Goal: Answer question/provide support

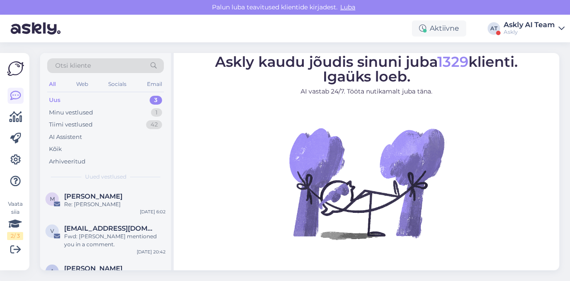
click at [547, 27] on div "Askly AI Team" at bounding box center [528, 24] width 51 height 7
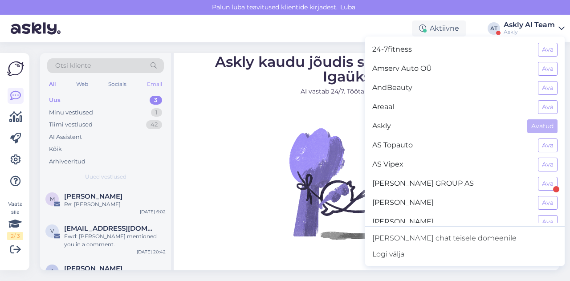
click at [154, 86] on div "Email" at bounding box center [154, 84] width 19 height 12
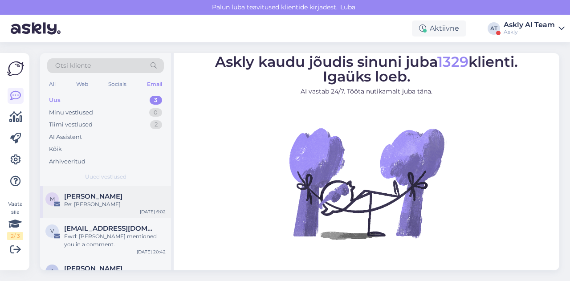
scroll to position [27, 0]
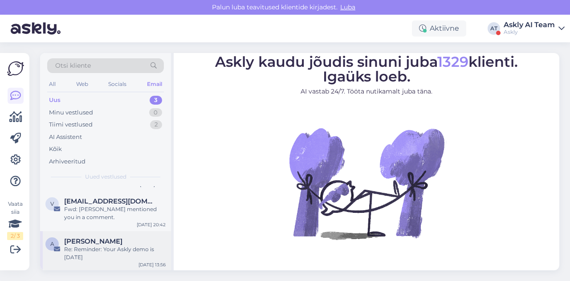
click at [129, 258] on div "Re: Reminder: Your Askly demo is [DATE]" at bounding box center [114, 253] width 101 height 16
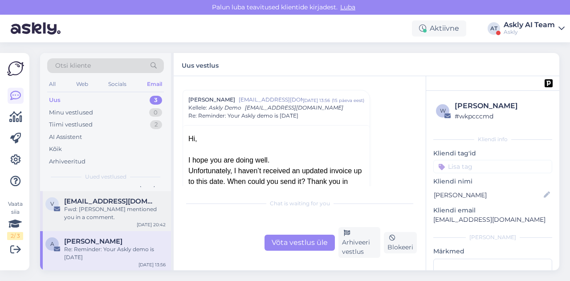
scroll to position [0, 0]
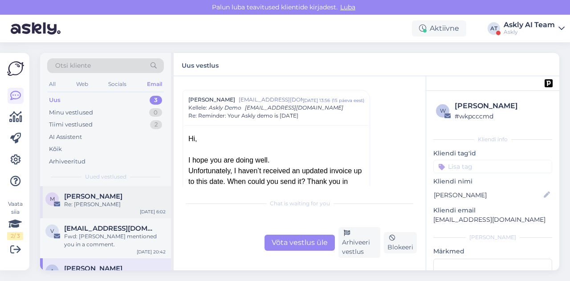
click at [114, 207] on div "Re: [PERSON_NAME]" at bounding box center [114, 204] width 101 height 8
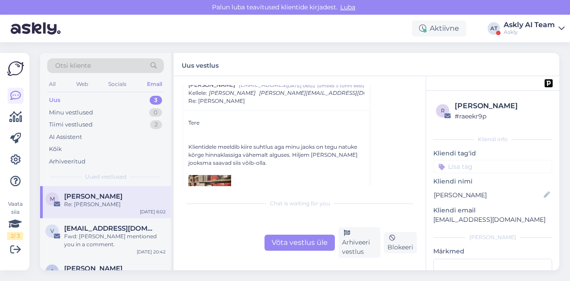
scroll to position [115, 0]
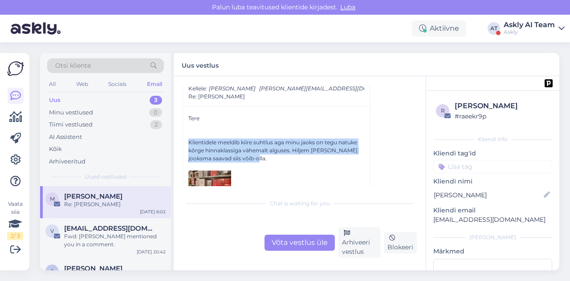
drag, startPoint x: 189, startPoint y: 141, endPoint x: 270, endPoint y: 156, distance: 82.9
click at [270, 156] on div "Klientidele meeldib kiire suhtlus aga minu jaoks on tegu natuke kõrge hinnaklas…" at bounding box center [276, 150] width 176 height 24
copy div "Klientidele meeldib kiire suhtlus aga minu jaoks on tegu natuke kõrge hinnaklas…"
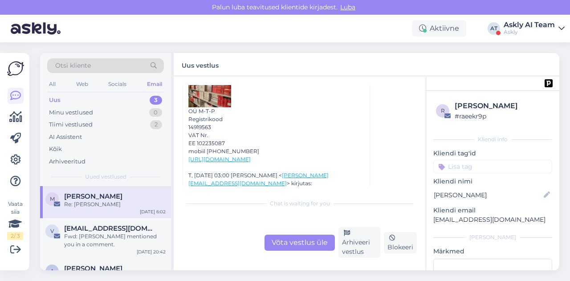
scroll to position [208, 0]
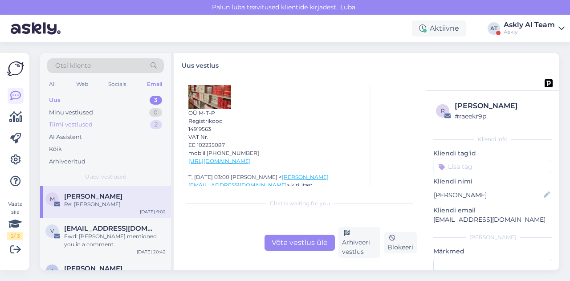
click at [76, 128] on div "Tiimi vestlused" at bounding box center [71, 124] width 44 height 9
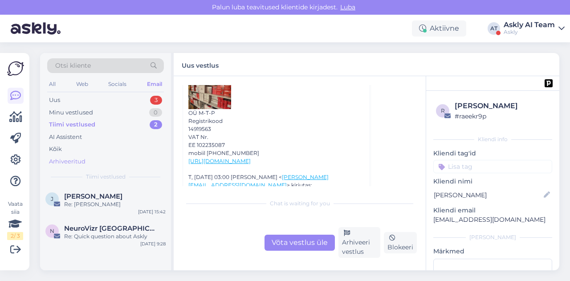
click at [77, 159] on div "Arhiveeritud" at bounding box center [67, 161] width 36 height 9
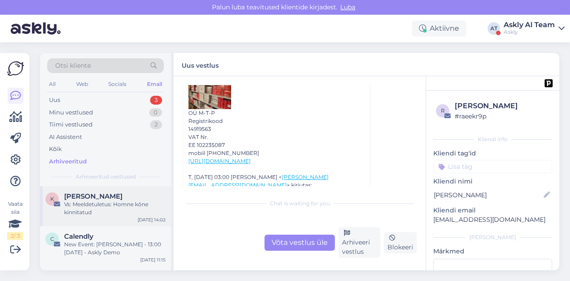
click at [101, 196] on span "[PERSON_NAME]" at bounding box center [93, 196] width 58 height 8
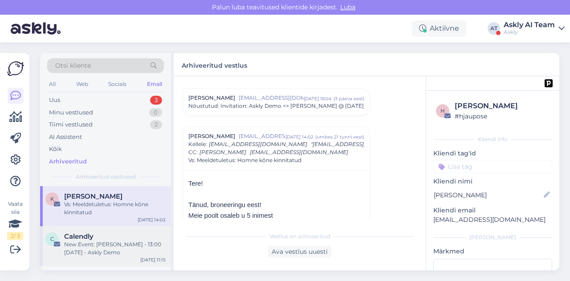
click at [90, 243] on div "New Event: [PERSON_NAME] - 13:00 [DATE] - Askly Demo" at bounding box center [114, 248] width 101 height 16
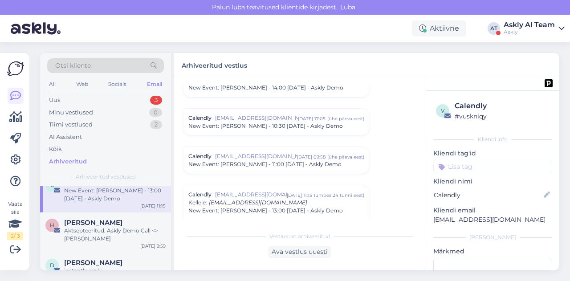
scroll to position [54, 0]
click at [90, 243] on div "H [PERSON_NAME] Aktsepteeritud: Askly Demo Call <> [PERSON_NAME] [DATE] 9:59" at bounding box center [105, 232] width 131 height 40
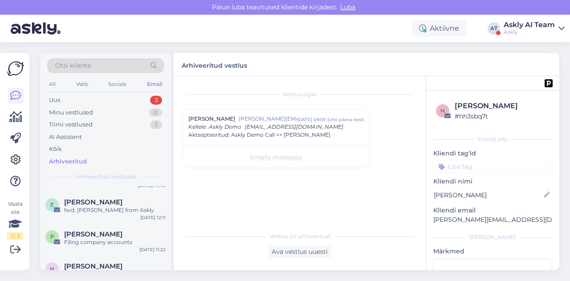
scroll to position [189, 0]
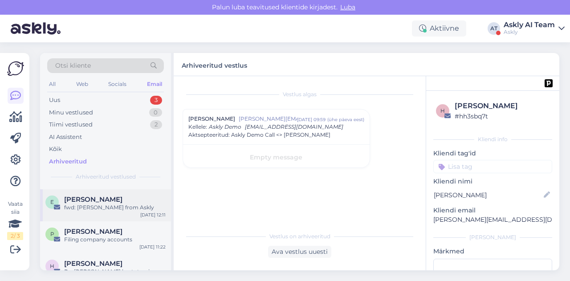
click at [111, 204] on div "fwd: [PERSON_NAME] from Askly" at bounding box center [114, 207] width 101 height 8
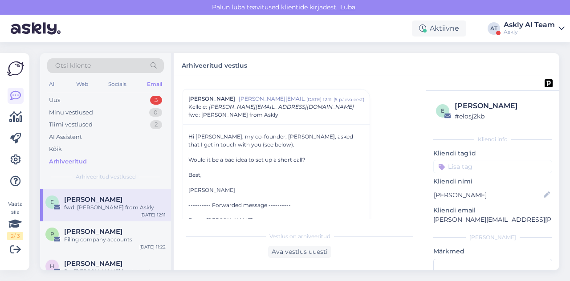
scroll to position [23, 0]
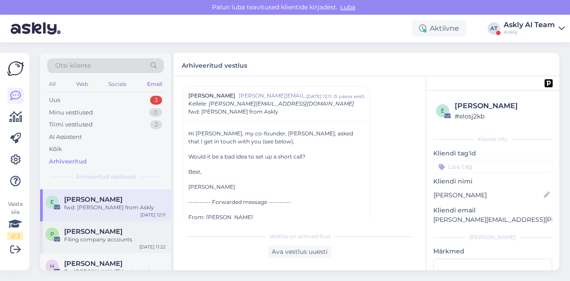
click at [103, 232] on span "[PERSON_NAME]" at bounding box center [93, 231] width 58 height 8
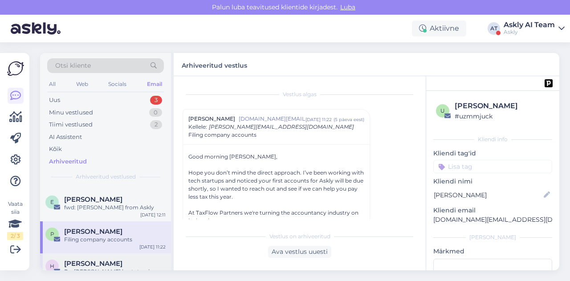
click at [100, 257] on div "[PERSON_NAME] Re: [PERSON_NAME] kustutamine [DATE] 12:27" at bounding box center [105, 269] width 131 height 32
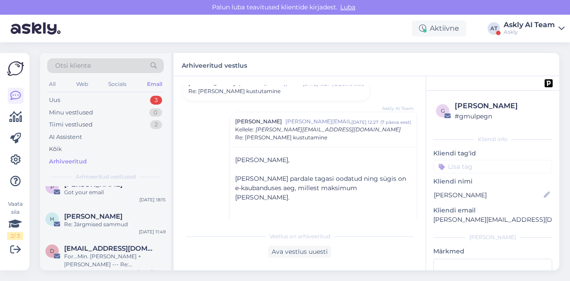
scroll to position [661, 0]
click at [95, 227] on div "Re: Järgmised sammud" at bounding box center [114, 225] width 101 height 8
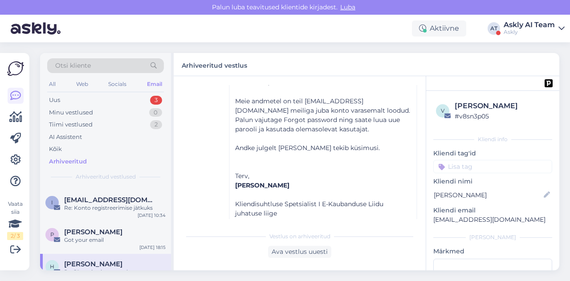
scroll to position [603, 0]
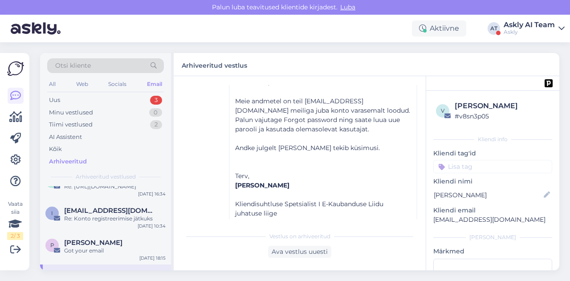
click at [90, 63] on span "Otsi kliente" at bounding box center [73, 65] width 36 height 9
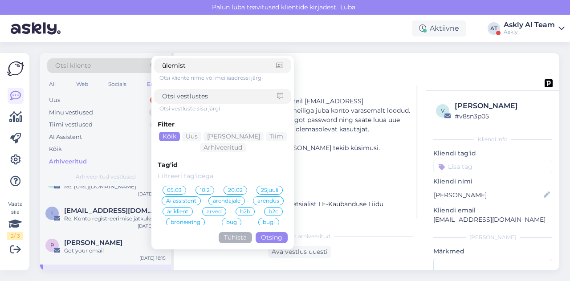
type input "ülemiste"
click button "Otsing" at bounding box center [271, 237] width 32 height 11
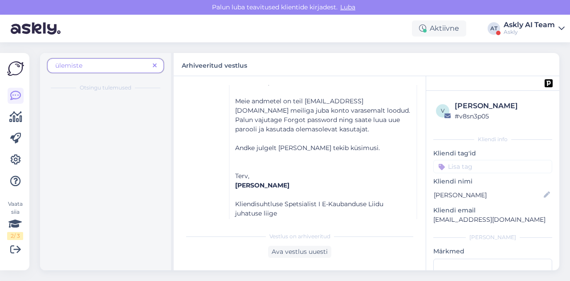
scroll to position [0, 0]
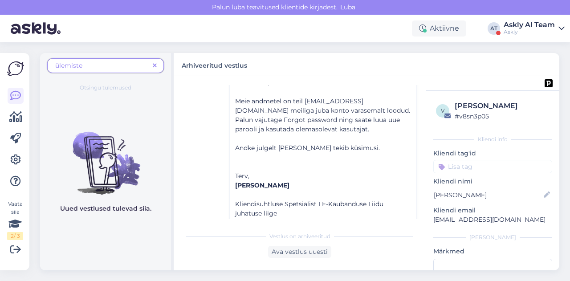
click at [158, 63] on span at bounding box center [154, 65] width 11 height 9
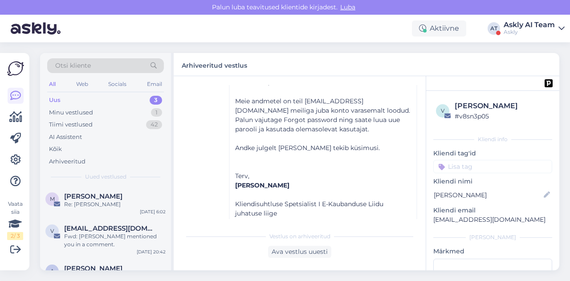
click at [108, 64] on div "Otsi kliente" at bounding box center [105, 65] width 117 height 15
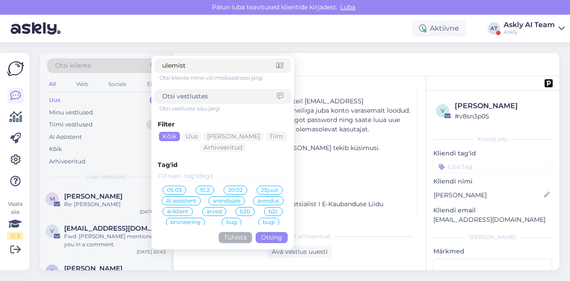
type input "ulemiste"
click button "Otsing" at bounding box center [271, 237] width 32 height 11
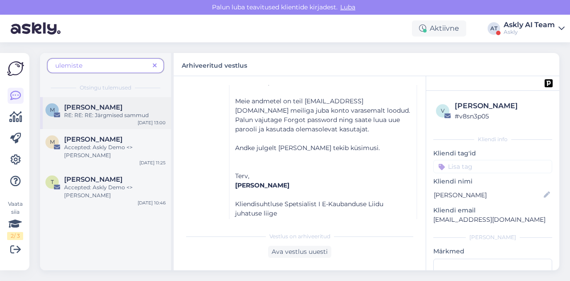
click at [115, 109] on div "[PERSON_NAME]" at bounding box center [114, 107] width 101 height 8
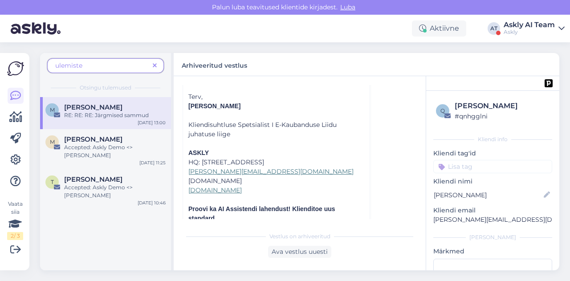
scroll to position [828, 0]
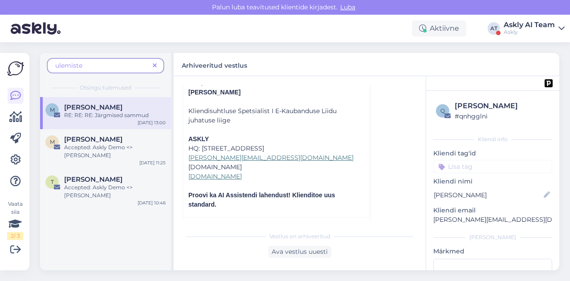
click at [154, 61] on span at bounding box center [154, 65] width 11 height 9
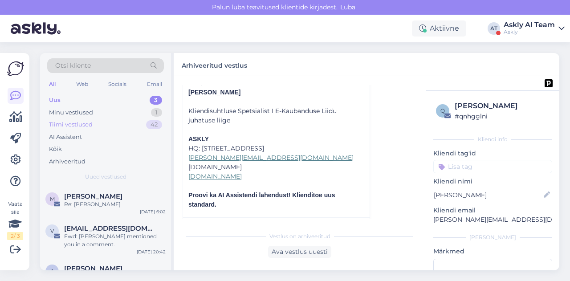
click at [89, 126] on div "Tiimi vestlused" at bounding box center [71, 124] width 44 height 9
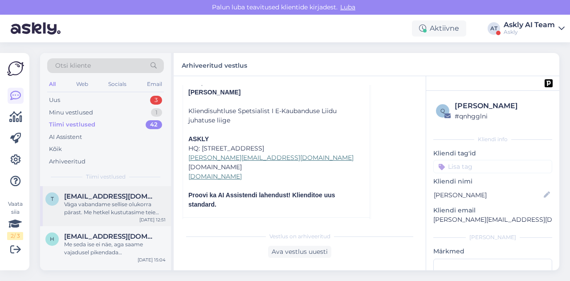
click at [110, 200] on div "Väga vabandame sellise olukorra pärast. Me hetkel kustutasime teie kutse ära, m…" at bounding box center [114, 208] width 101 height 16
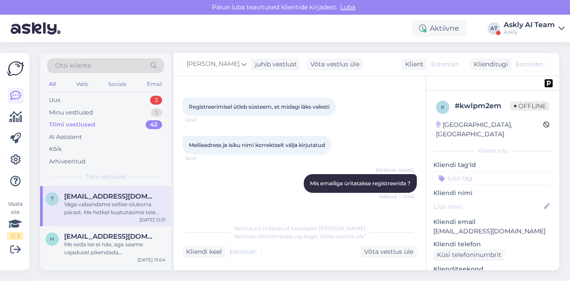
scroll to position [334, 0]
click at [113, 241] on div "Me seda ise ei näe, aga saame vajadusel pikendada [PERSON_NAME]. Kas teil [GEOG…" at bounding box center [114, 248] width 101 height 16
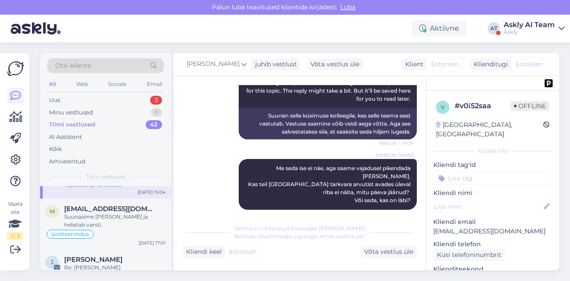
scroll to position [70, 0]
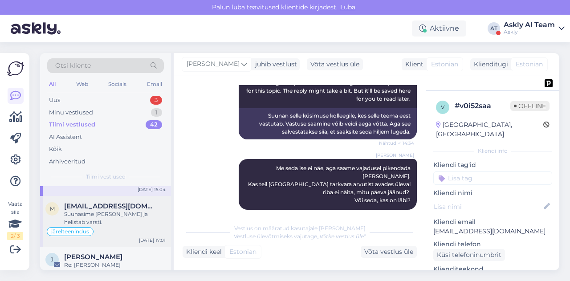
click at [126, 226] on div "järelteenindus" at bounding box center [105, 231] width 120 height 11
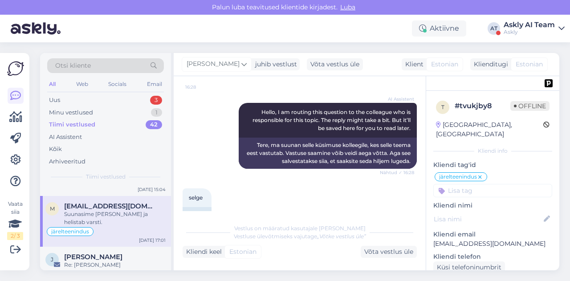
scroll to position [2338, 0]
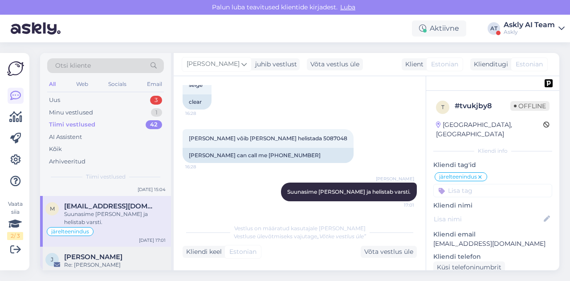
click at [98, 261] on div "Re: [PERSON_NAME]" at bounding box center [114, 265] width 101 height 8
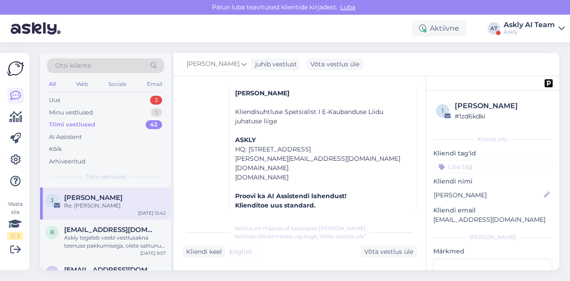
scroll to position [130, 0]
click at [104, 238] on div "Askly tegeleb veebi vestlusakna teenuse pakkumisega, olete sattunud valesse cha…" at bounding box center [114, 241] width 101 height 16
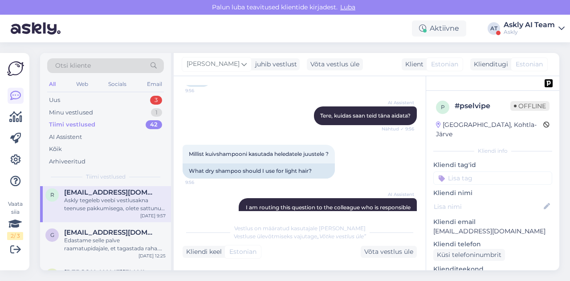
scroll to position [166, 0]
click at [109, 237] on div "Edastame selle palve raamatupidajale, et tagastada raha. Ärge muretsege, saame …" at bounding box center [114, 245] width 101 height 16
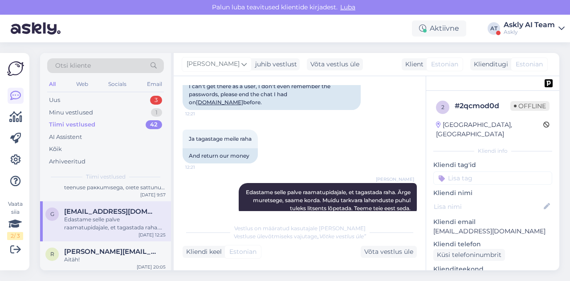
scroll to position [188, 0]
click at [115, 255] on div "Aitäh!" at bounding box center [114, 259] width 101 height 8
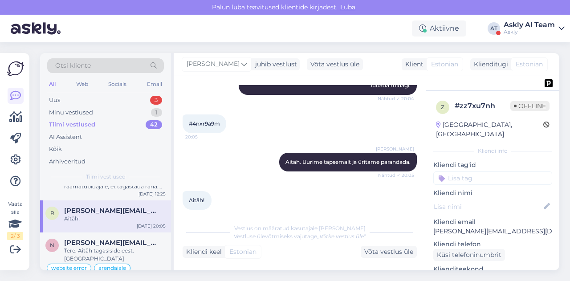
scroll to position [229, 0]
click at [140, 239] on span "[PERSON_NAME][EMAIL_ADDRESS][DOMAIN_NAME]" at bounding box center [110, 243] width 93 height 8
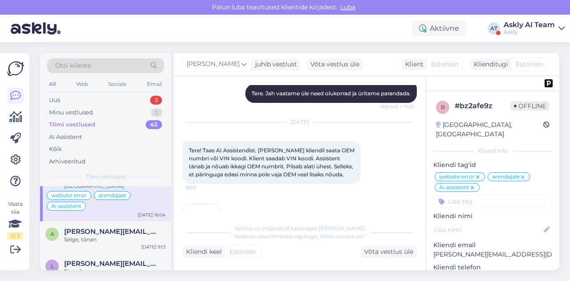
scroll to position [302, 0]
click at [138, 235] on div "a [PERSON_NAME][EMAIL_ADDRESS][PERSON_NAME][DOMAIN_NAME] [PERSON_NAME], tänan […" at bounding box center [105, 237] width 131 height 32
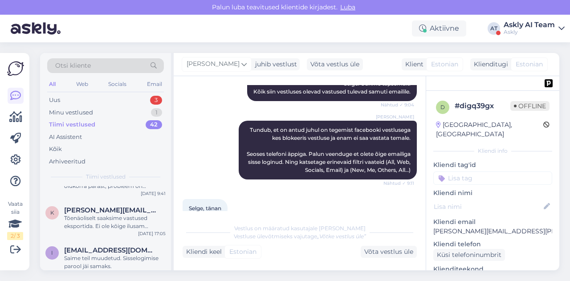
scroll to position [468, 0]
click at [124, 215] on div "Tõenäoliselt saaksime vastused eksportida. Ei ole kõige ilusam formaat, aga ann…" at bounding box center [114, 221] width 101 height 16
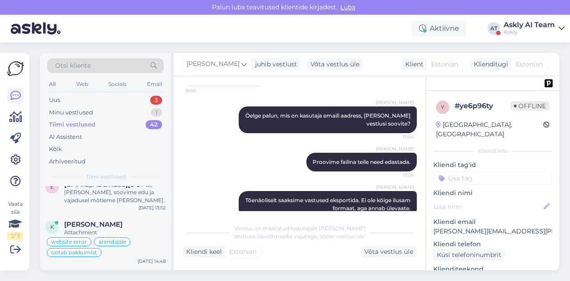
scroll to position [576, 0]
click at [134, 225] on div "Attachment" at bounding box center [114, 229] width 101 height 8
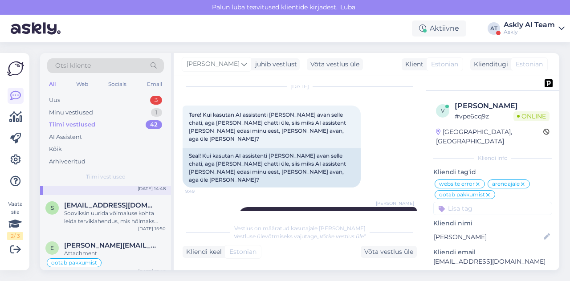
scroll to position [655, 0]
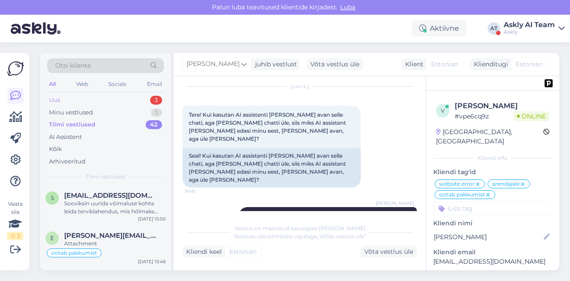
click at [109, 100] on div "Uus 3" at bounding box center [105, 100] width 117 height 12
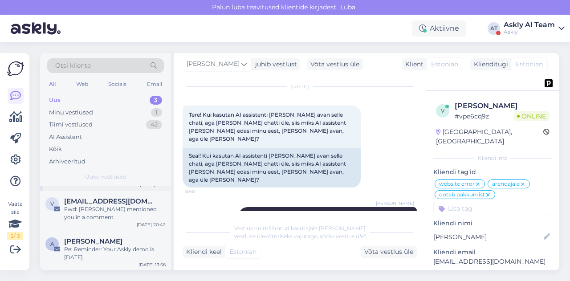
scroll to position [0, 0]
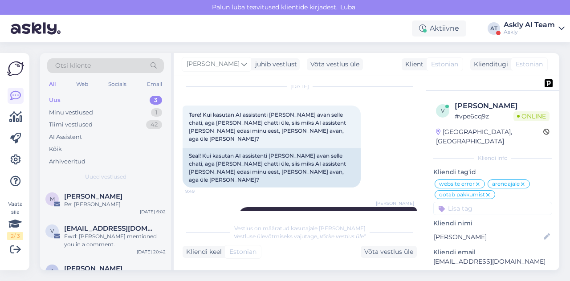
click at [527, 35] on div "Askly" at bounding box center [528, 31] width 51 height 7
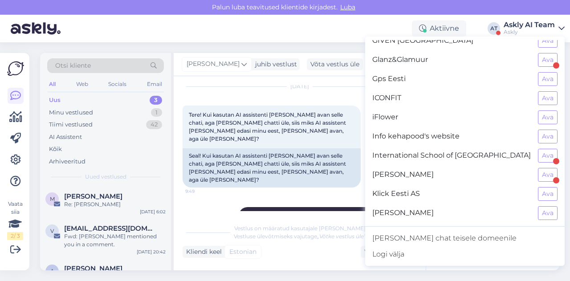
scroll to position [317, 0]
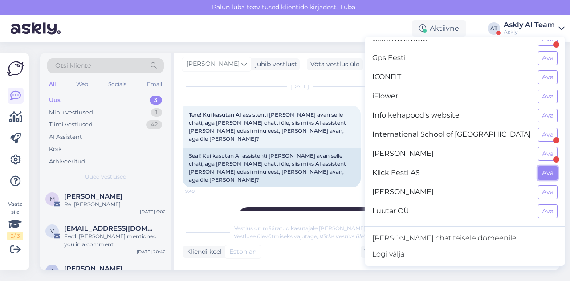
click at [541, 170] on button "Ava" at bounding box center [548, 173] width 20 height 14
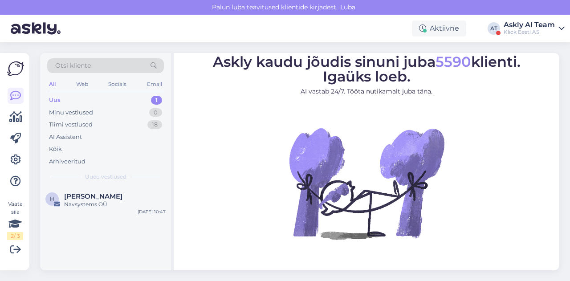
click at [93, 64] on div "Otsi kliente" at bounding box center [105, 65] width 117 height 15
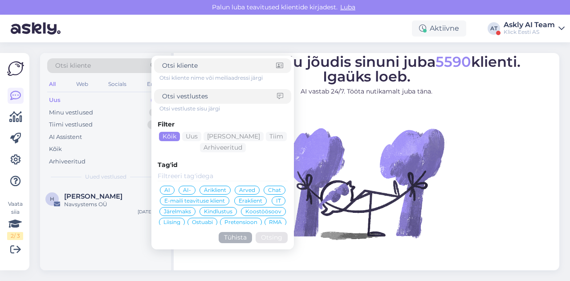
click at [183, 189] on span "AI-" at bounding box center [187, 189] width 8 height 5
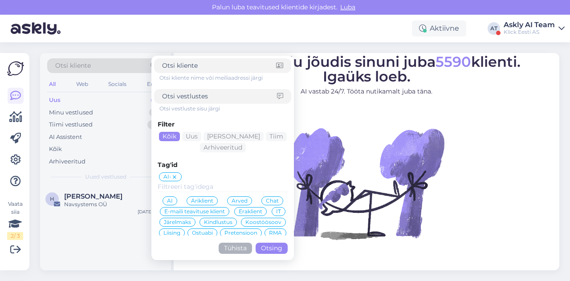
click at [273, 246] on button "Otsing" at bounding box center [271, 248] width 32 height 11
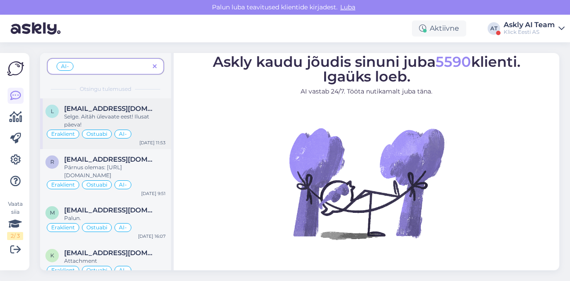
click at [136, 118] on div "Selge. Aitäh ülevaate eest! Ilusat päeva!" at bounding box center [114, 121] width 101 height 16
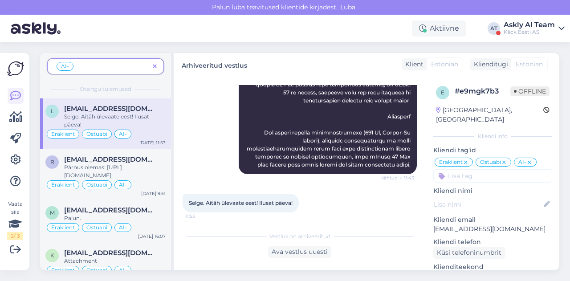
scroll to position [551, 0]
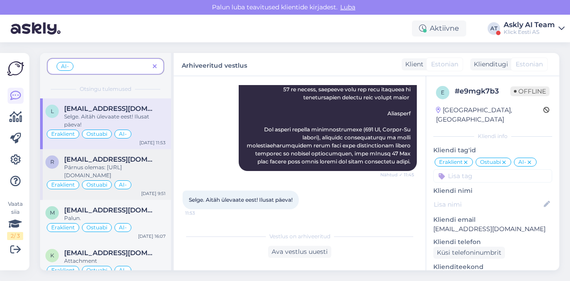
click at [105, 161] on span "[EMAIL_ADDRESS][DOMAIN_NAME]" at bounding box center [110, 159] width 93 height 8
type textarea "AI ei mõistnud kliendi küsimust ega pakkunud kuidas seda kontrollida saab."
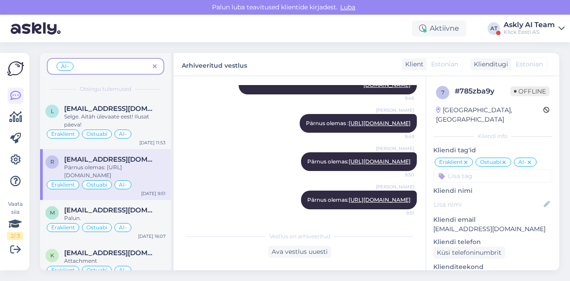
scroll to position [309, 0]
click at [142, 214] on div "Palun." at bounding box center [114, 218] width 101 height 8
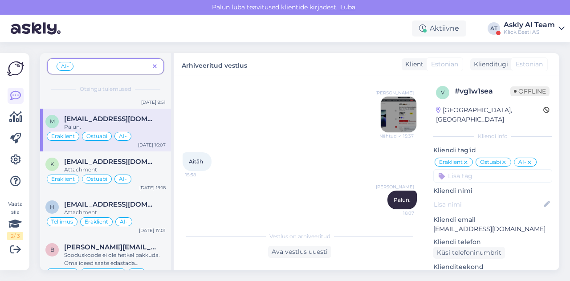
scroll to position [92, 0]
click at [139, 173] on div "Eraklient Ostuabi AI-" at bounding box center [105, 178] width 120 height 11
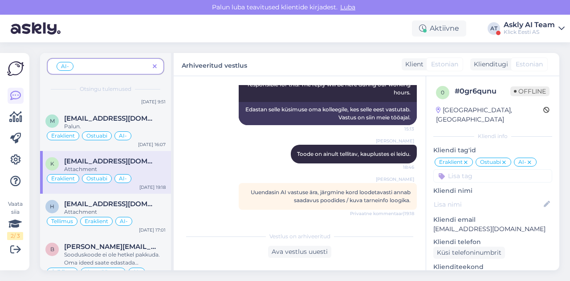
scroll to position [218, 0]
click at [151, 200] on span "[EMAIL_ADDRESS][DOMAIN_NAME]" at bounding box center [110, 204] width 93 height 8
type textarea "Suunamine ei olnud valikvastuses sisse lülitatud. Panin peale."
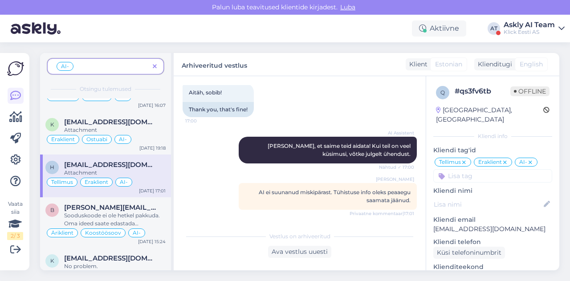
scroll to position [132, 0]
click at [145, 211] on div "Sooduskoode ei ole hetkel pakkuda. Oma ideed saate edastada [EMAIL_ADDRESS][DOM…" at bounding box center [114, 219] width 101 height 16
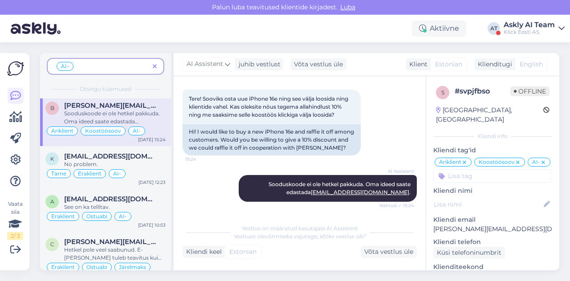
scroll to position [235, 0]
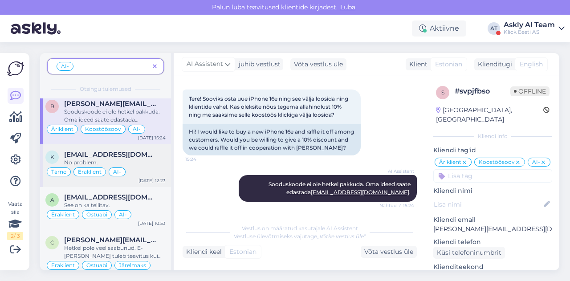
click at [148, 161] on div "No problem." at bounding box center [114, 162] width 101 height 8
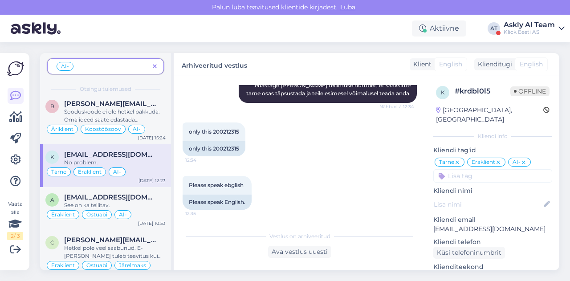
scroll to position [342, 0]
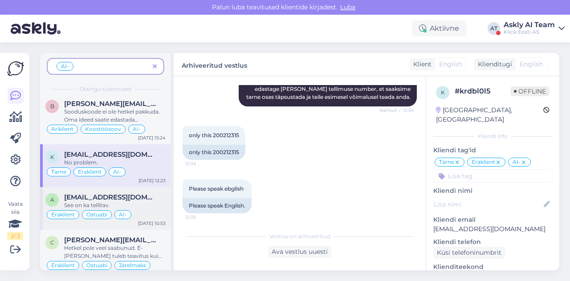
click at [151, 201] on div "See on ka tellitav." at bounding box center [114, 205] width 101 height 8
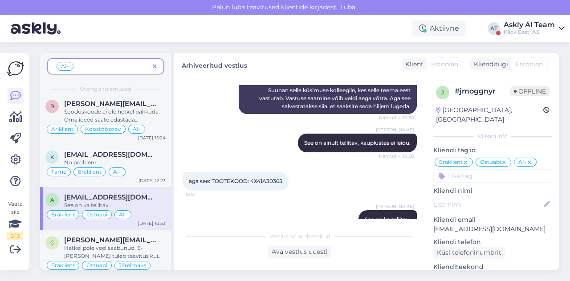
scroll to position [264, 0]
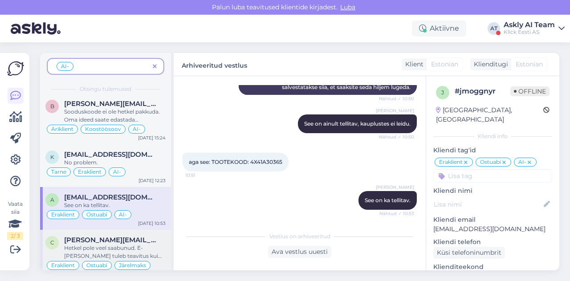
click at [144, 239] on span "[PERSON_NAME][EMAIL_ADDRESS][DOMAIN_NAME]" at bounding box center [110, 240] width 93 height 8
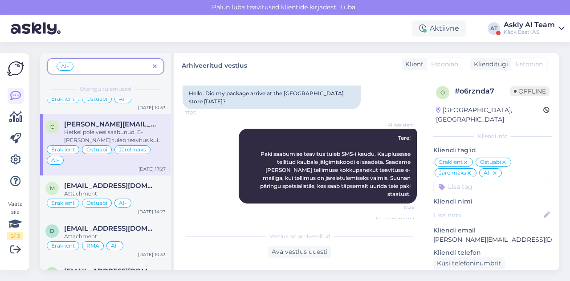
scroll to position [351, 0]
click at [158, 189] on div "Attachment" at bounding box center [114, 193] width 101 height 8
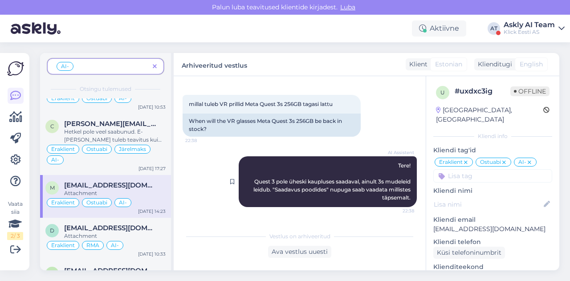
scroll to position [38, 0]
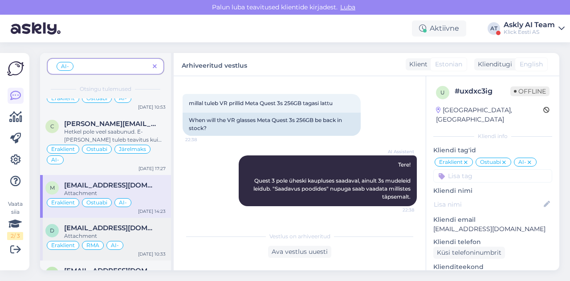
click at [148, 240] on div "Eraklient RMA AI-" at bounding box center [105, 245] width 120 height 11
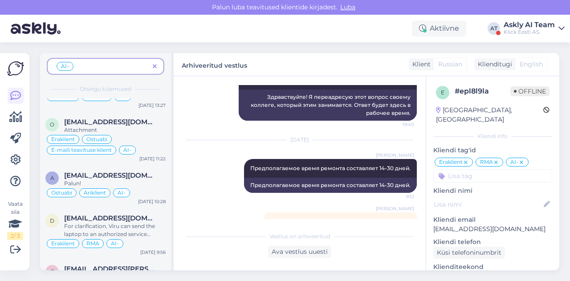
scroll to position [8903, 0]
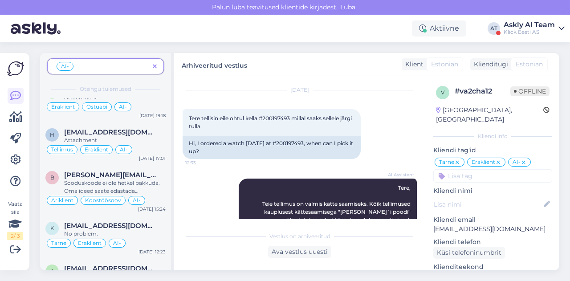
scroll to position [0, 0]
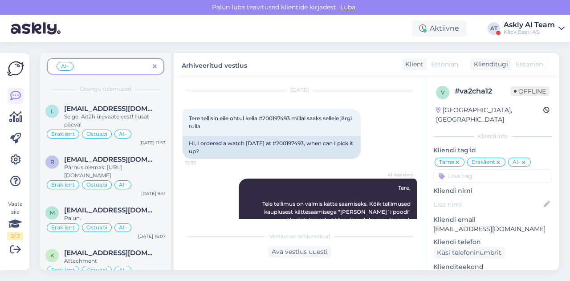
click at [529, 29] on div "Klick Eesti AS" at bounding box center [528, 31] width 51 height 7
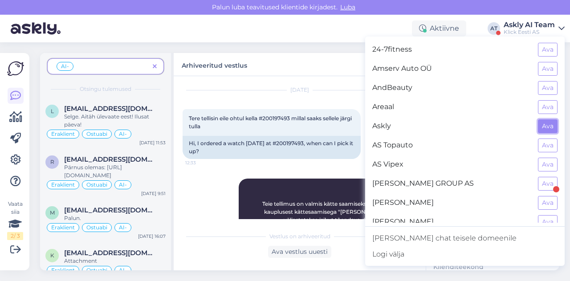
click at [544, 127] on button "Ava" at bounding box center [548, 126] width 20 height 14
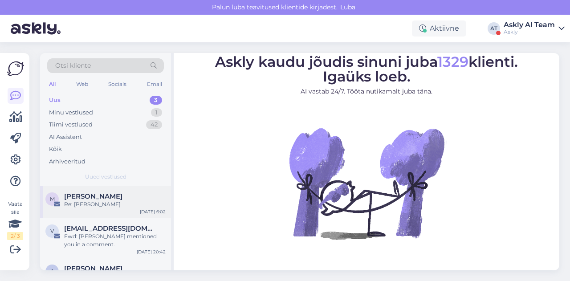
click at [102, 201] on div "Re: [PERSON_NAME]" at bounding box center [114, 204] width 101 height 8
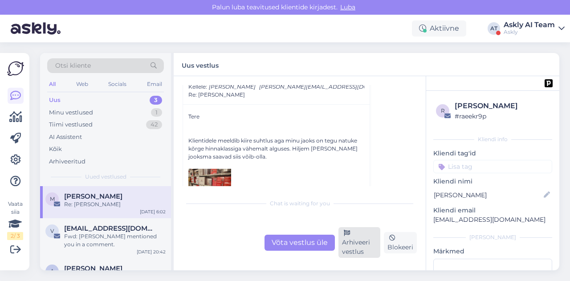
scroll to position [117, 0]
click at [313, 241] on div "Võta vestlus üle" at bounding box center [299, 243] width 70 height 16
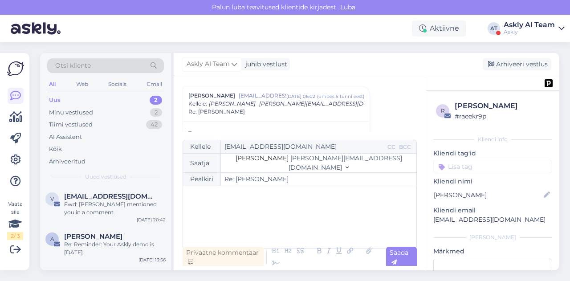
click at [259, 209] on div "﻿" at bounding box center [299, 217] width 224 height 53
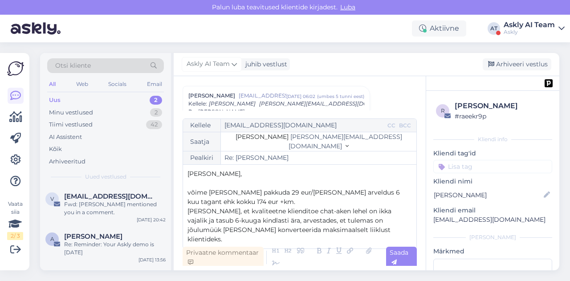
click at [190, 202] on span "võime [PERSON_NAME] pakkuda 29 eur/[PERSON_NAME] arveldus 6 kuu tagant ehk kokk…" at bounding box center [294, 196] width 214 height 17
drag, startPoint x: 222, startPoint y: 201, endPoint x: 187, endPoint y: 202, distance: 34.7
click at [187, 202] on span "võime [PERSON_NAME] pakkuda 29 eur/[PERSON_NAME] arveldus 6 kuu tagant ehk kokk…" at bounding box center [294, 196] width 214 height 17
drag, startPoint x: 213, startPoint y: 220, endPoint x: 184, endPoint y: 223, distance: 28.7
click at [184, 223] on div "Kellele [EMAIL_ADDRESS][DOMAIN_NAME] CC BCC Saatja [PERSON_NAME] [PERSON_NAME][…" at bounding box center [299, 183] width 234 height 130
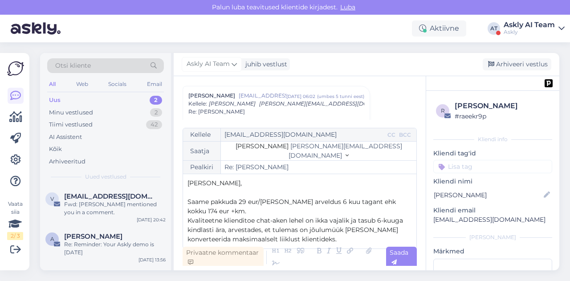
click at [216, 215] on p "Saame pakkuda 29 eur/[PERSON_NAME] arveldus 6 kuu tagant ehk kokku 174 eur +km." at bounding box center [299, 206] width 224 height 19
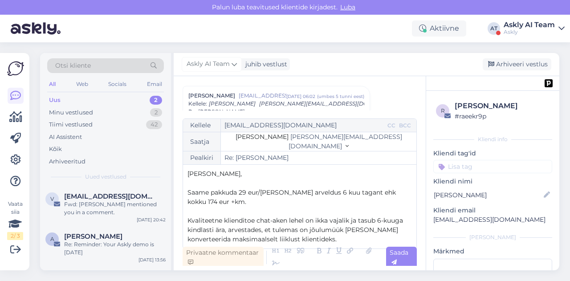
click at [306, 211] on p "﻿" at bounding box center [299, 211] width 224 height 9
click at [303, 238] on p "Kvaliteetne klienditoe chat-aken lehel on ikka vajalik ja tasub 6-kuuga kindlas…" at bounding box center [299, 230] width 224 height 28
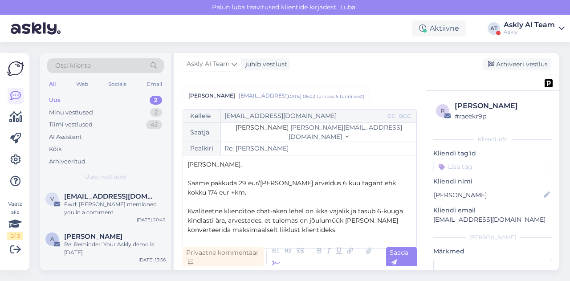
click at [276, 262] on icon at bounding box center [275, 263] width 13 height 12
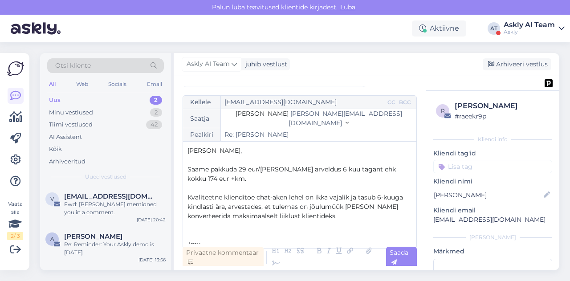
scroll to position [24, 0]
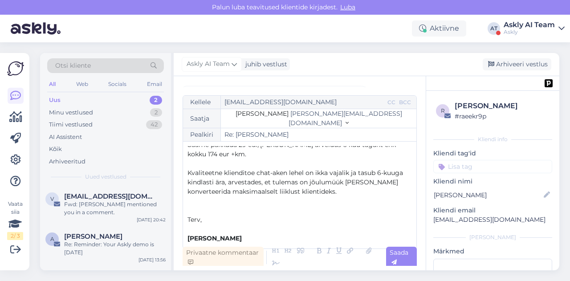
click at [188, 237] on span "[PERSON_NAME]" at bounding box center [214, 238] width 54 height 8
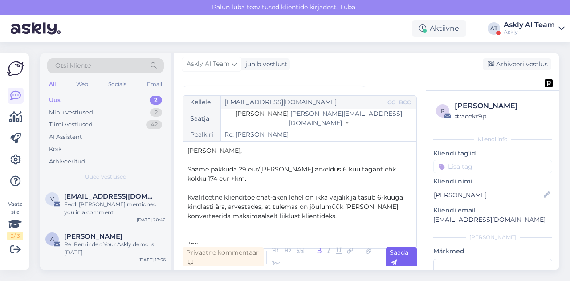
click at [401, 252] on span "Saada" at bounding box center [398, 256] width 19 height 17
type input "Re: [PERSON_NAME]"
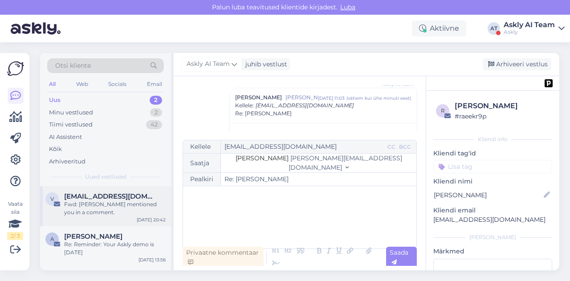
click at [113, 211] on div "Fwd: [PERSON_NAME] mentioned you in a comment." at bounding box center [114, 208] width 101 height 16
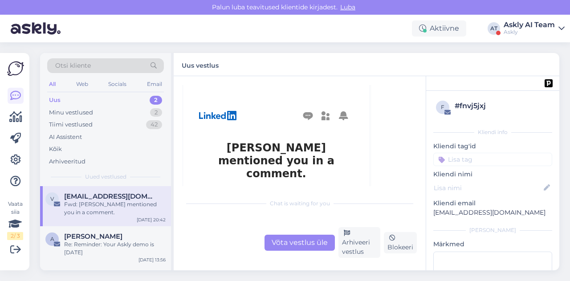
scroll to position [175, 0]
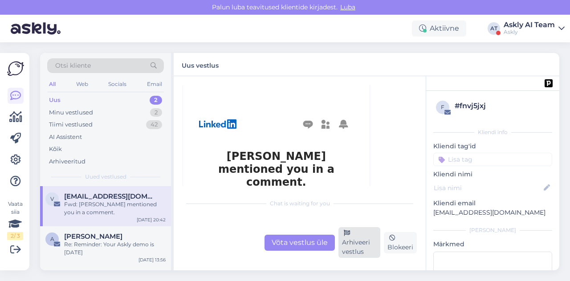
click at [353, 244] on div "Arhiveeri vestlus" at bounding box center [359, 242] width 42 height 31
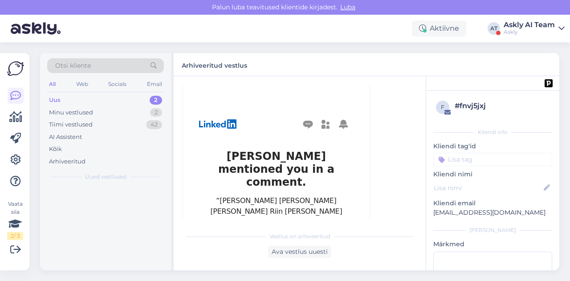
scroll to position [24, 0]
